Goal: Book appointment/travel/reservation

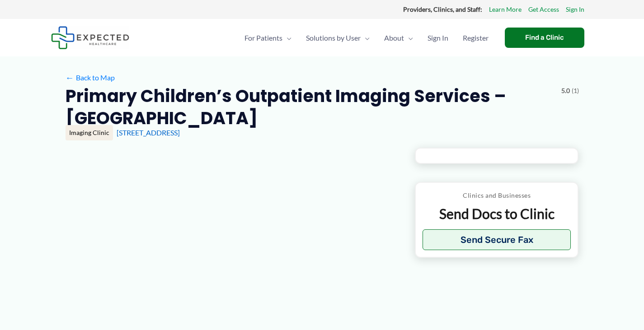
type input "**********"
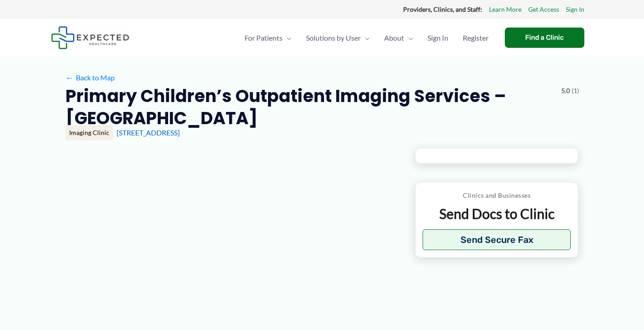
type input "**********"
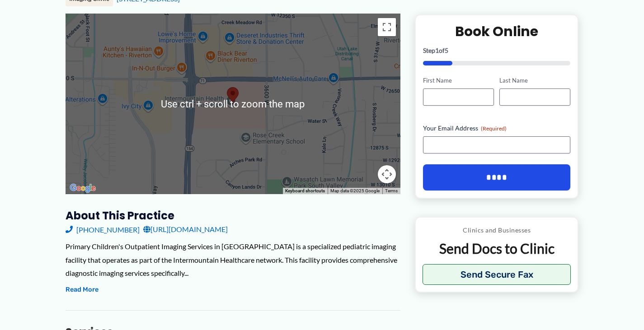
scroll to position [135, 0]
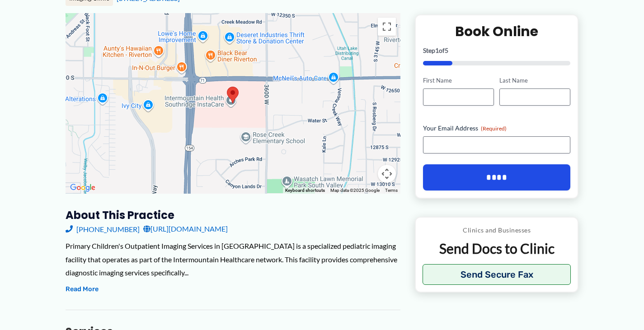
click at [228, 230] on link "[URL][DOMAIN_NAME]" at bounding box center [185, 229] width 84 height 14
